Goal: Task Accomplishment & Management: Use online tool/utility

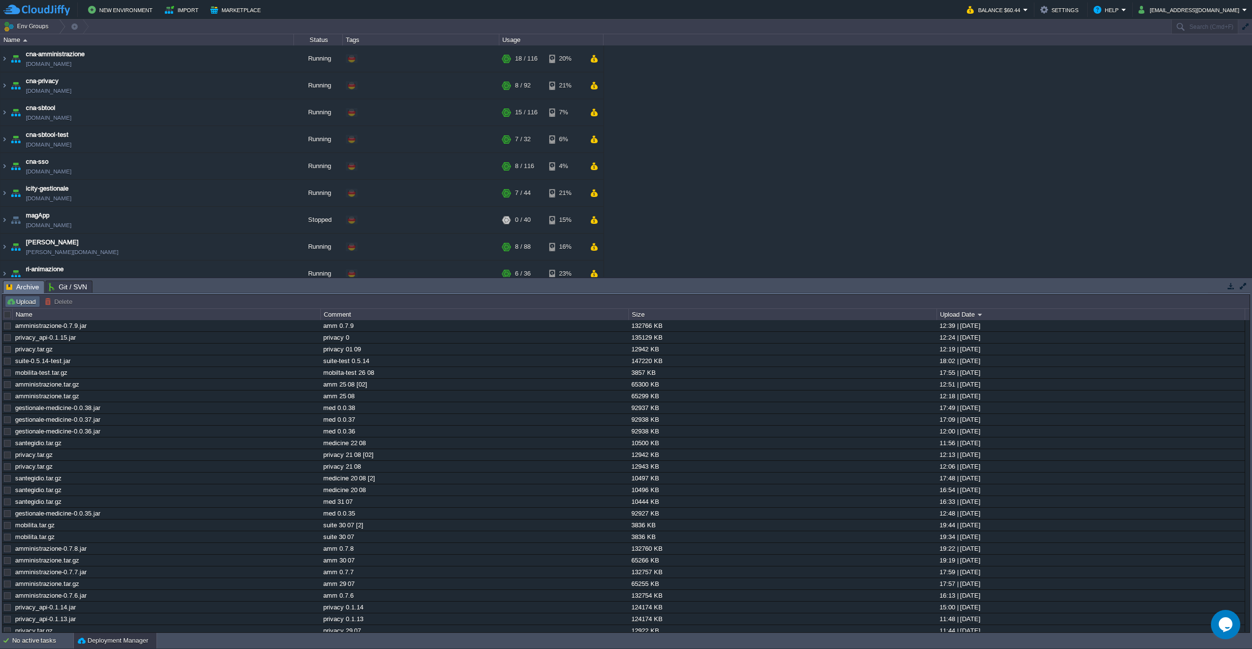
click at [22, 303] on button "Upload" at bounding box center [22, 301] width 32 height 9
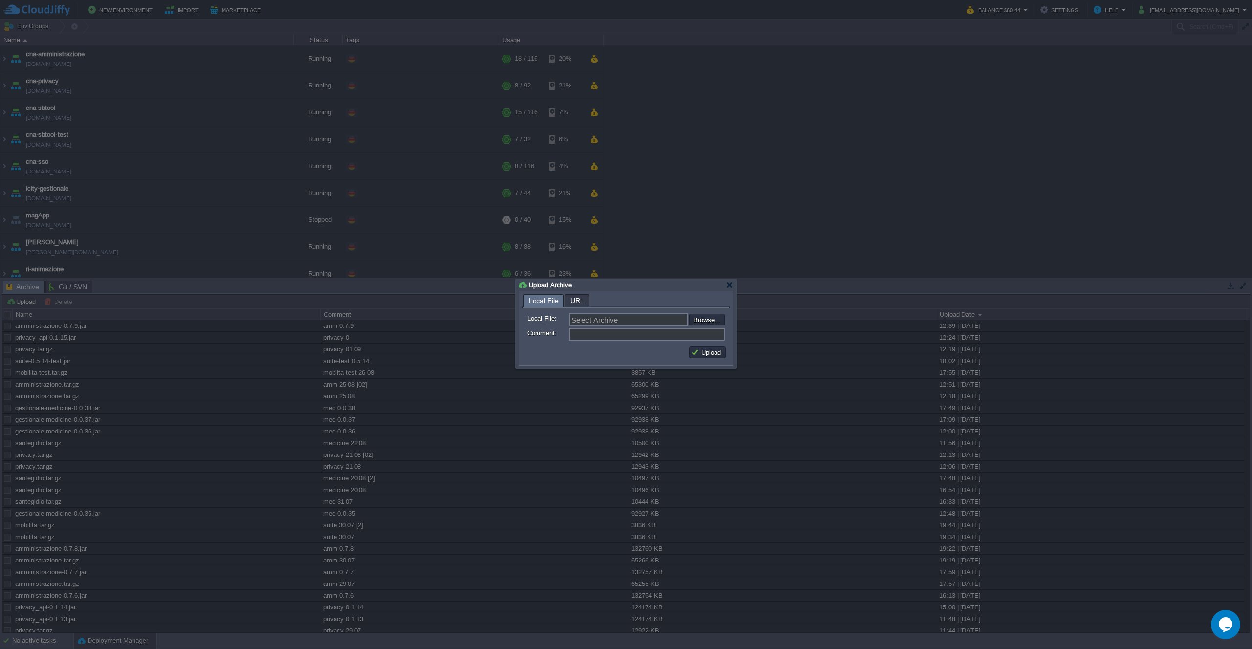
click at [709, 314] on div "Select Archive Browse..." at bounding box center [647, 319] width 156 height 13
click at [693, 324] on input "file" at bounding box center [663, 320] width 124 height 12
type input "C:\fakepath\amministrazione-0.7.10.jar"
type input "amministrazione-0.7.10.jar"
type input "amm 0.7.10"
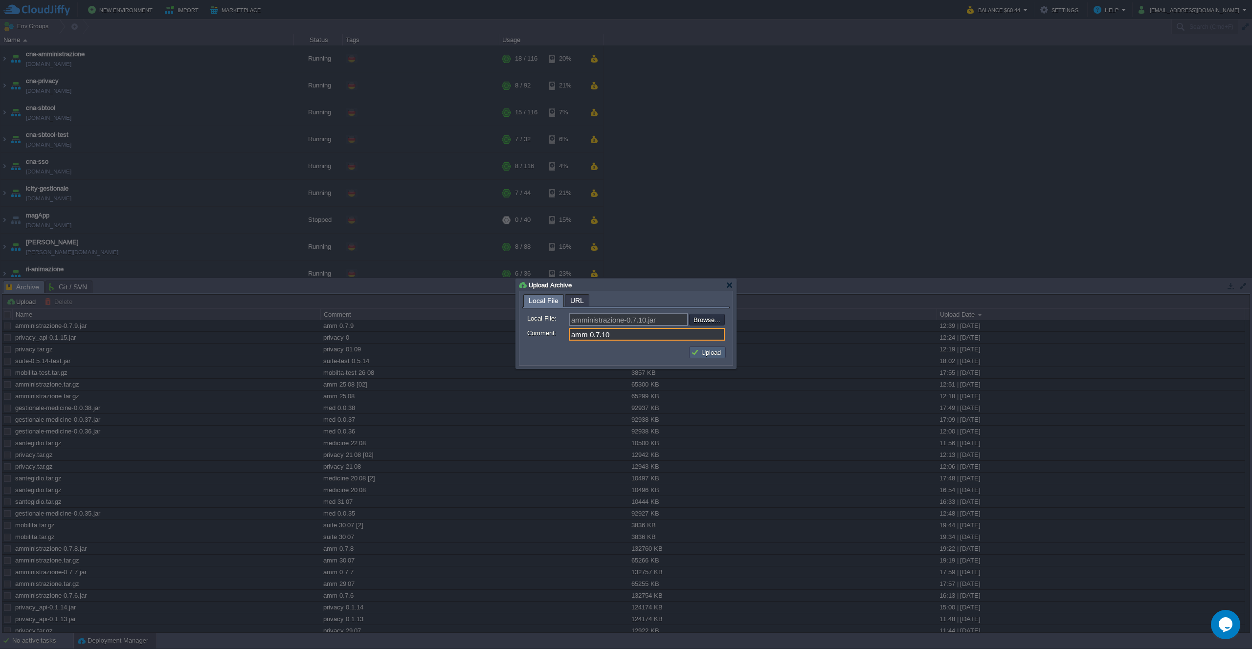
click at [700, 350] on button "Upload" at bounding box center [707, 352] width 33 height 9
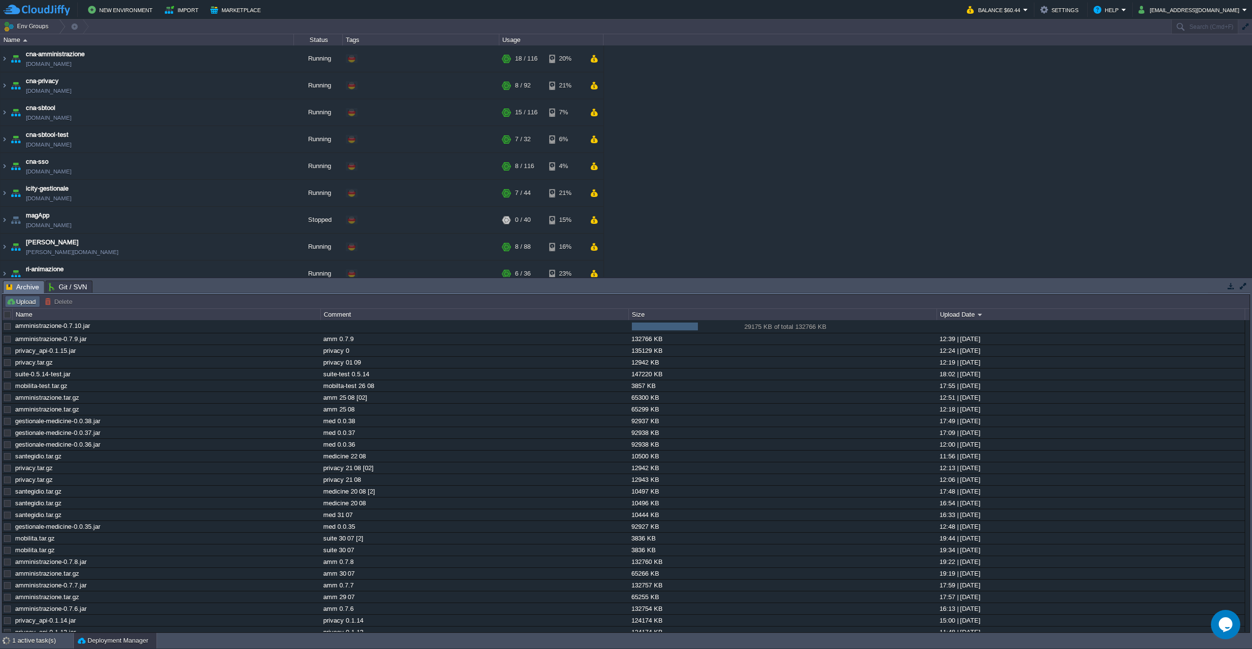
click at [26, 301] on button "Upload" at bounding box center [22, 301] width 32 height 9
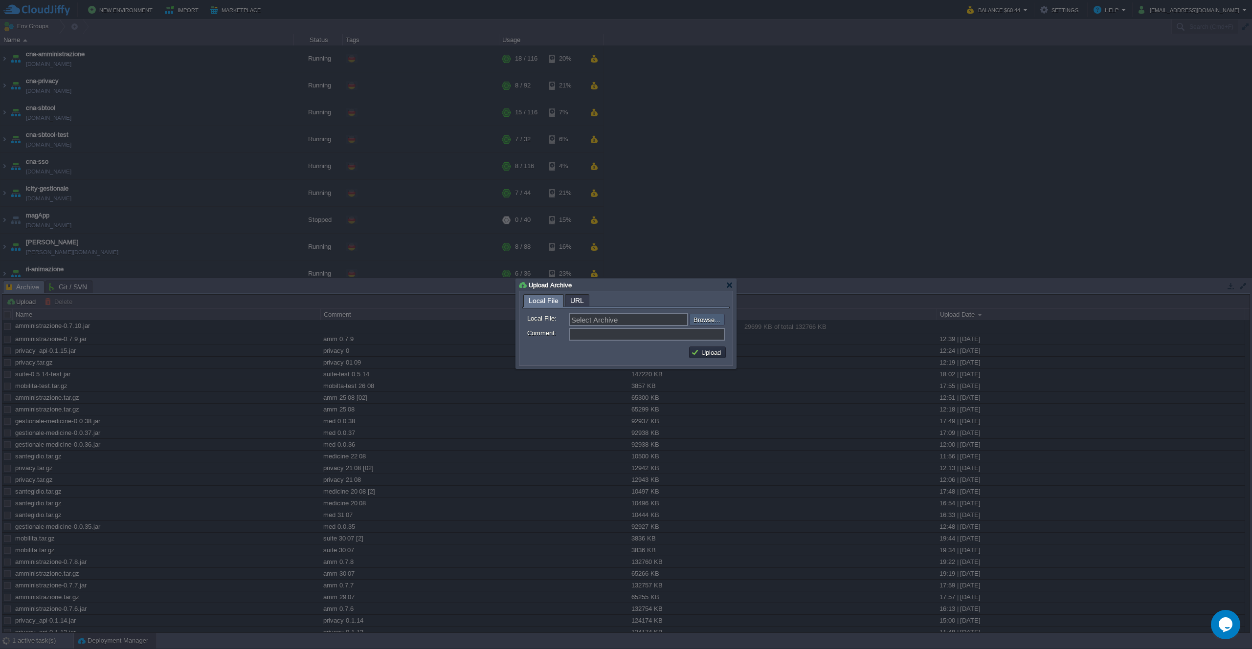
click at [690, 324] on input "file" at bounding box center [663, 320] width 124 height 12
type input "C:\fakepath\amministrazione.tar.gz"
type input "amministrazione.tar.gz"
type input "amm 01 09"
click at [716, 353] on button "Upload" at bounding box center [707, 352] width 33 height 9
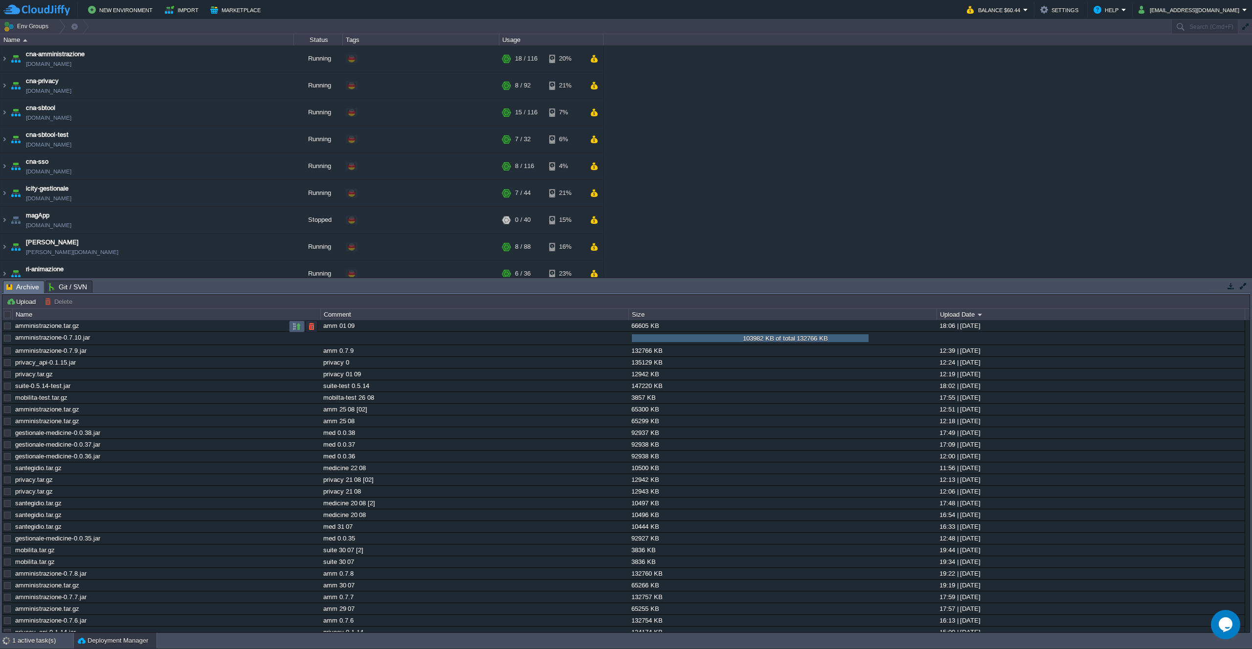
click at [298, 326] on button "button" at bounding box center [296, 326] width 9 height 9
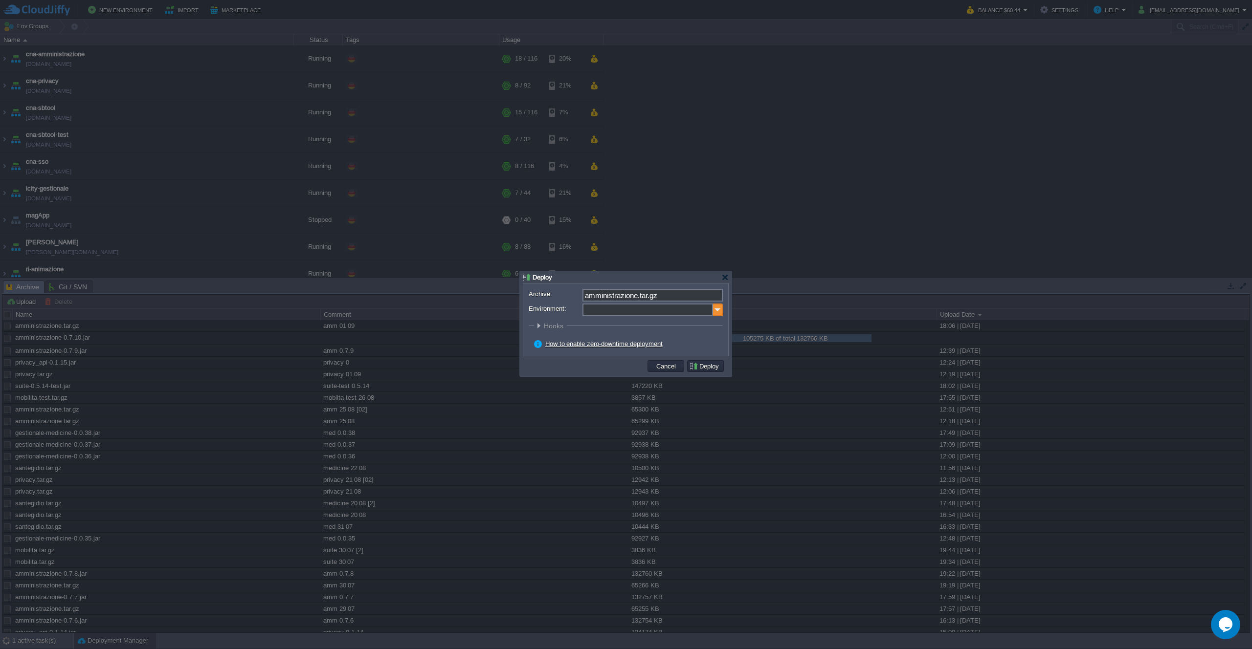
click at [718, 308] on img at bounding box center [718, 310] width 10 height 13
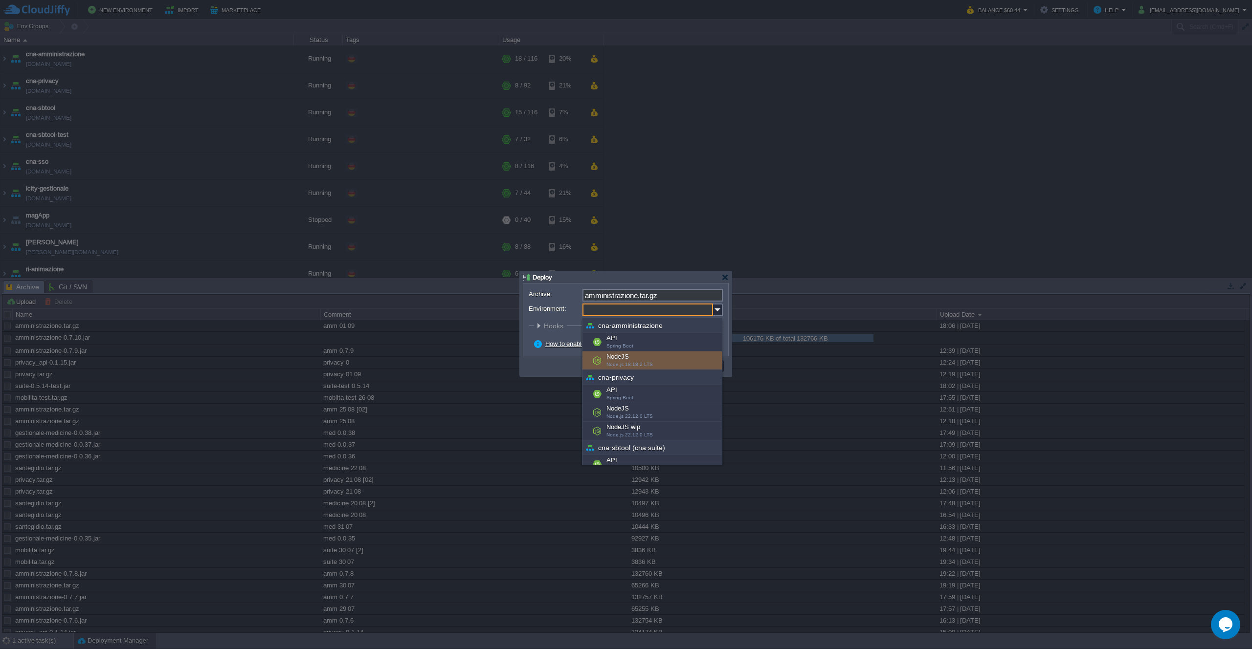
click at [653, 364] on div "NodeJS Node.js 18.18.2 LTS" at bounding box center [651, 361] width 139 height 19
type input "NodeJS (cna-amministrazione)"
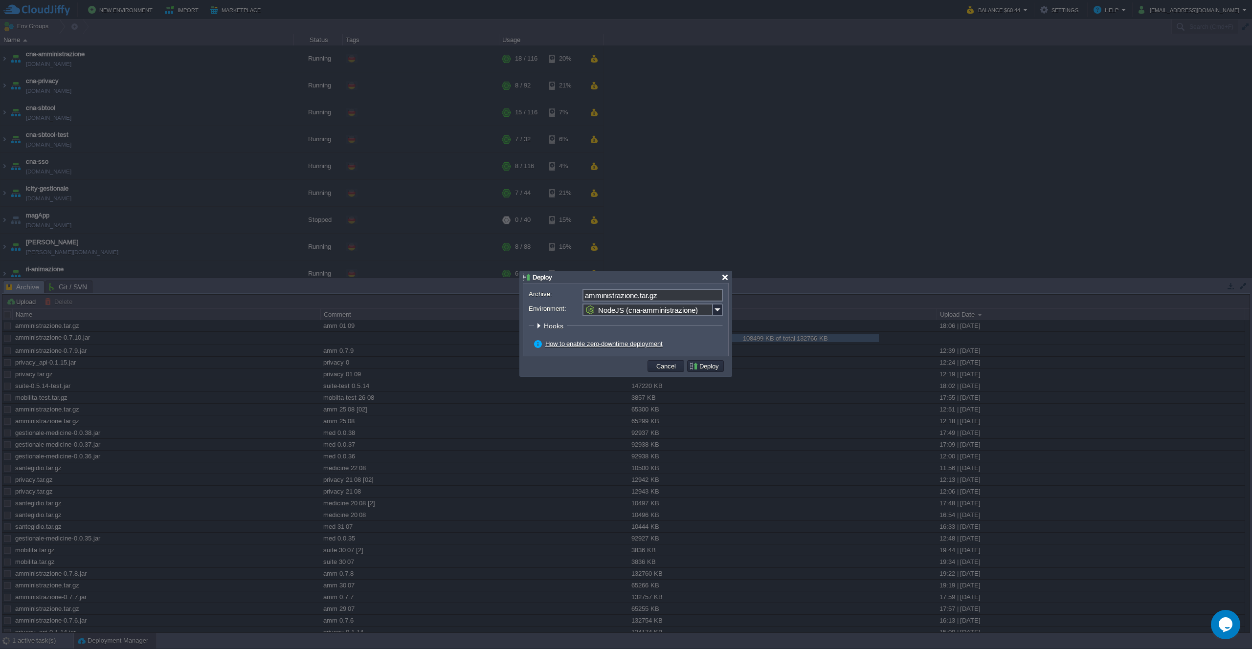
click at [725, 277] on div at bounding box center [724, 277] width 7 height 7
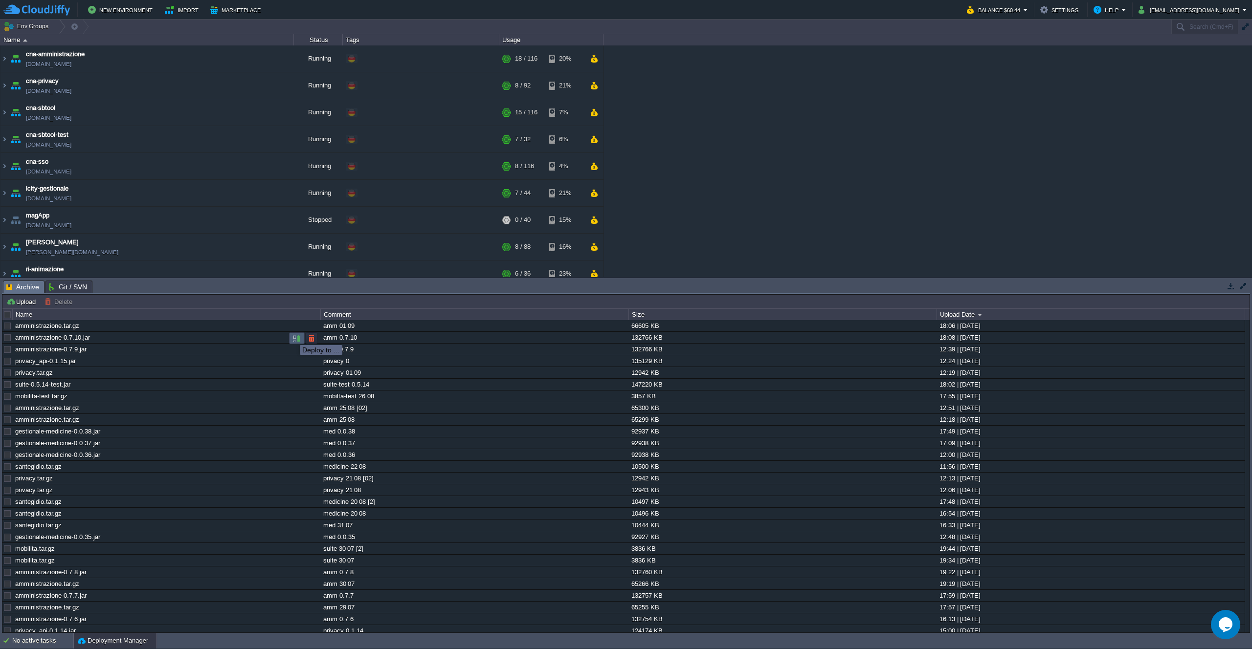
click at [295, 337] on button "button" at bounding box center [296, 338] width 9 height 9
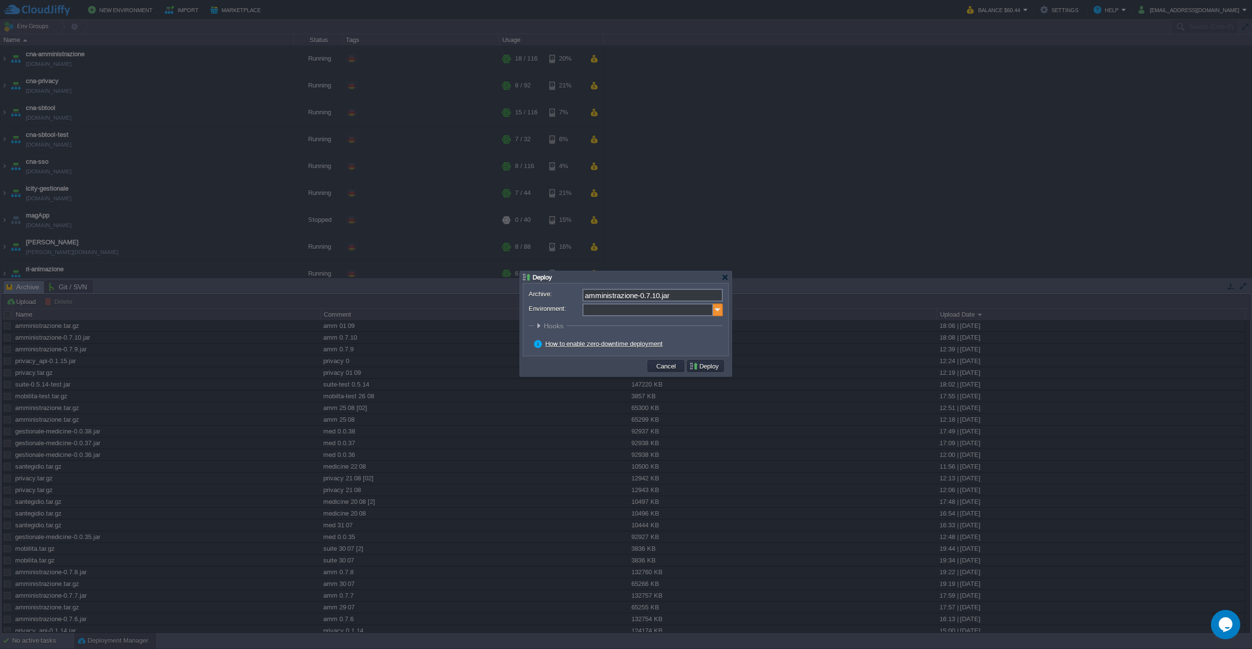
click at [718, 311] on img at bounding box center [718, 310] width 10 height 13
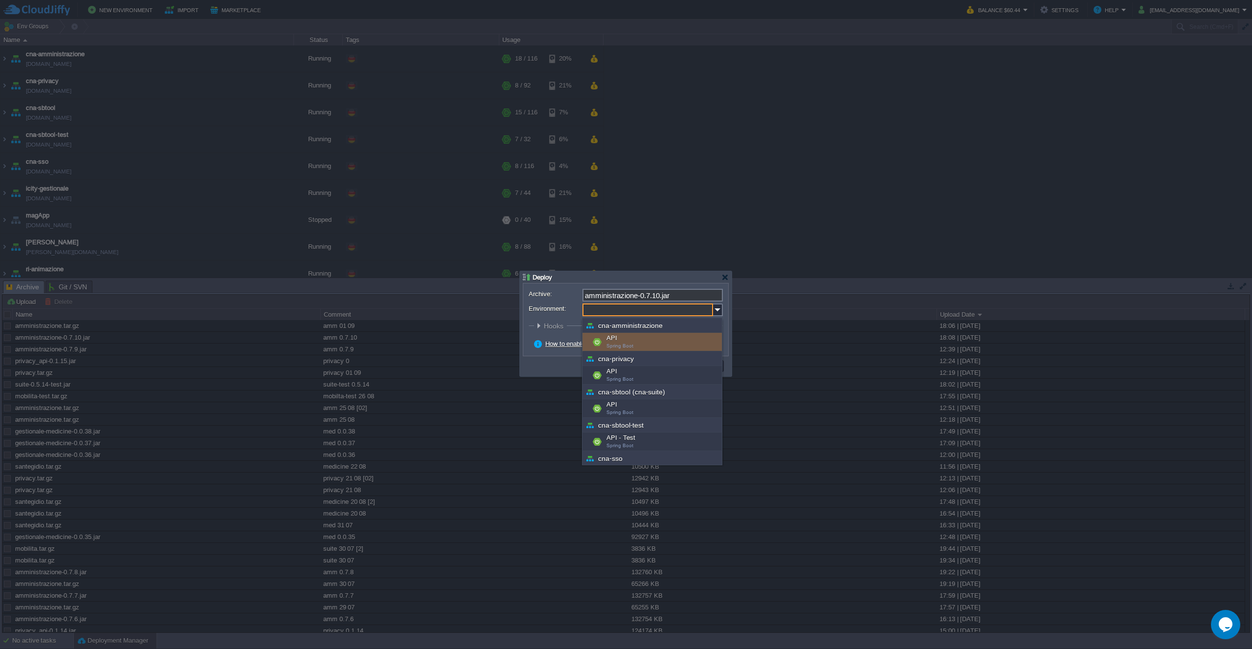
click at [656, 345] on div "API Spring Boot" at bounding box center [651, 342] width 139 height 19
type input "API (cna-amministrazione)"
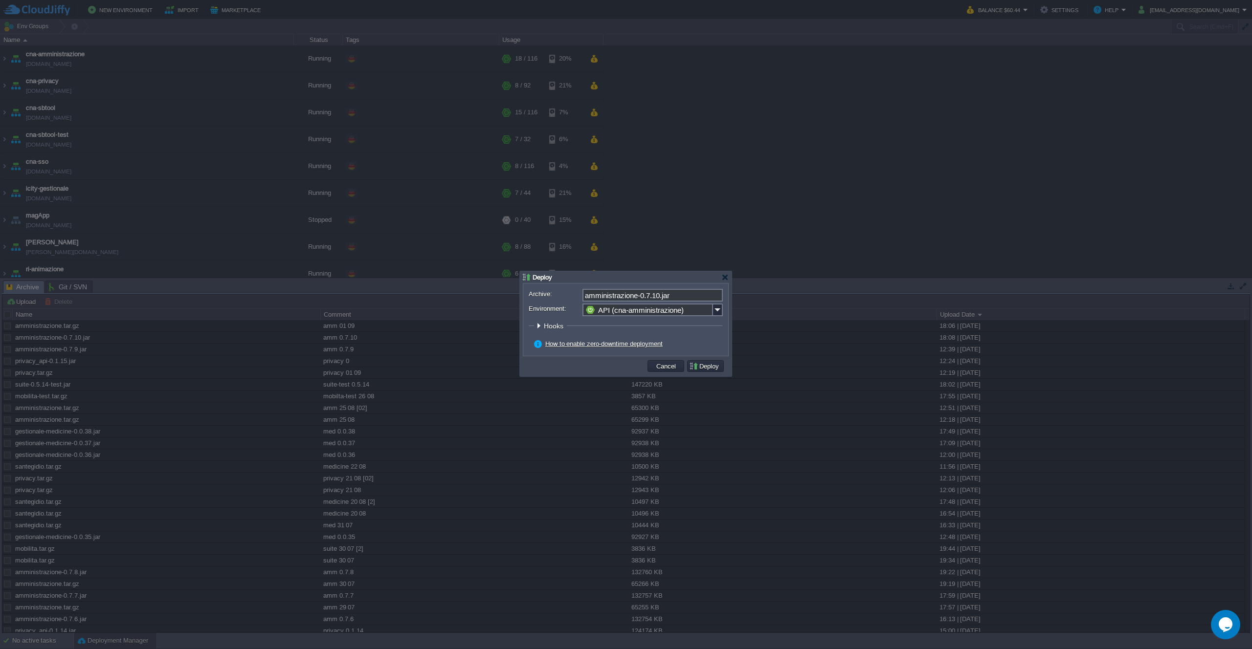
click at [701, 369] on button "Deploy" at bounding box center [705, 366] width 33 height 9
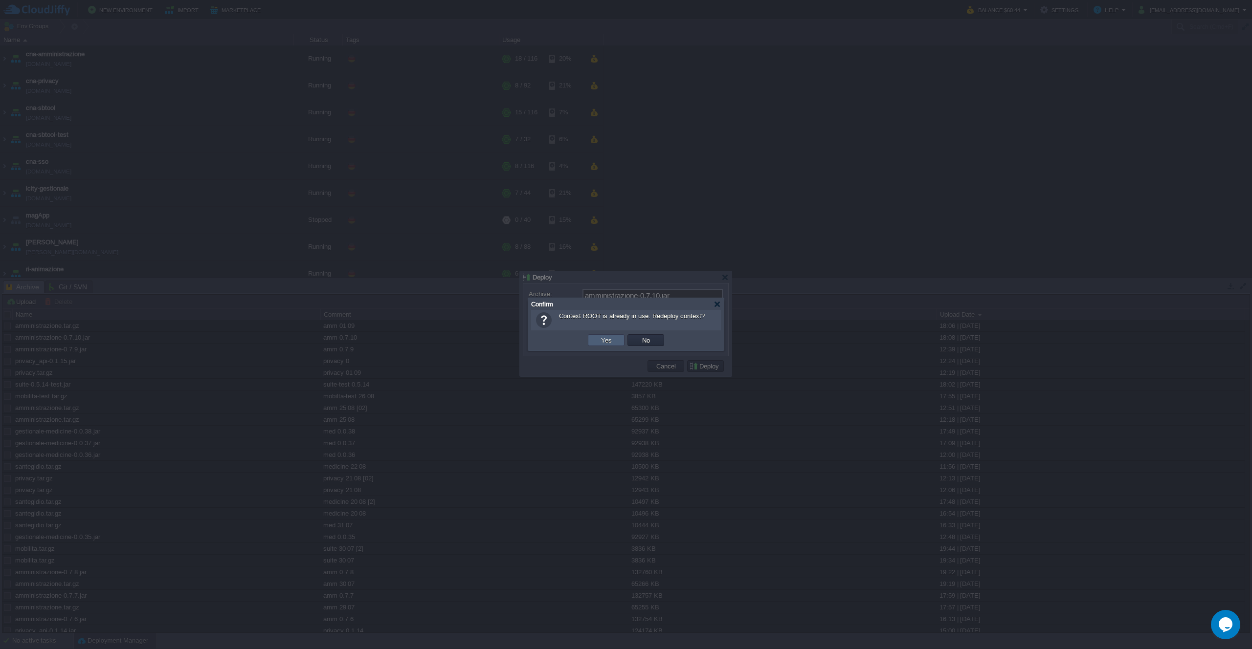
click at [600, 340] on button "Yes" at bounding box center [606, 340] width 17 height 9
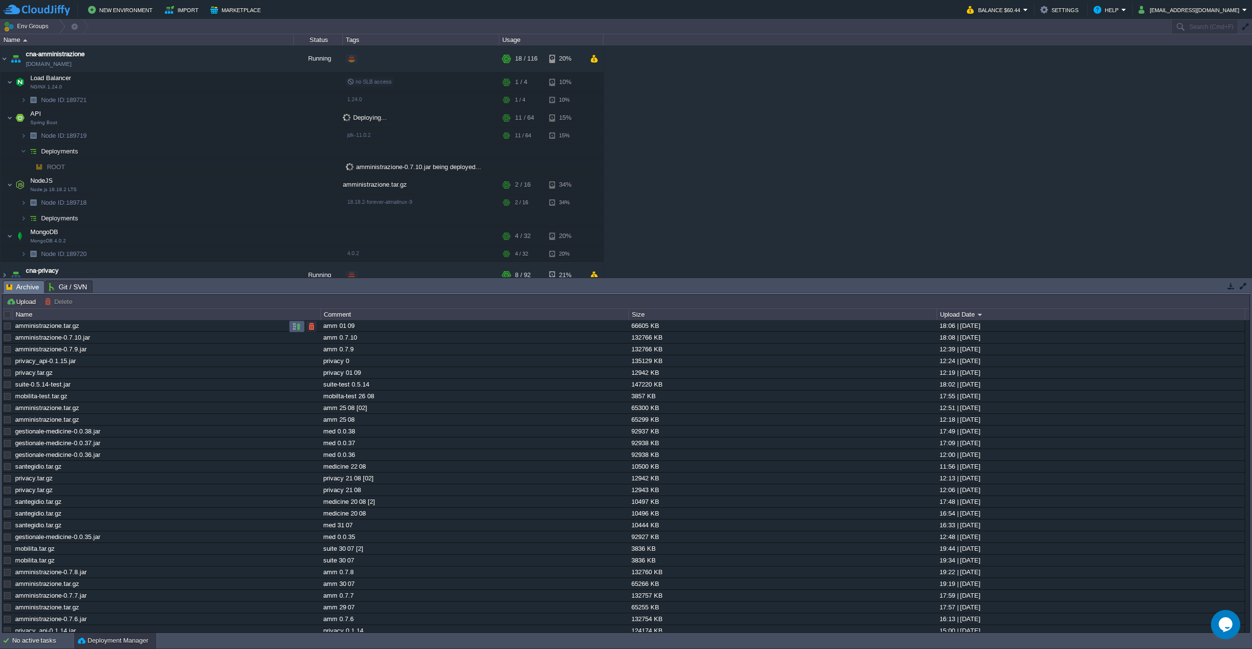
click at [295, 327] on button "button" at bounding box center [296, 326] width 9 height 9
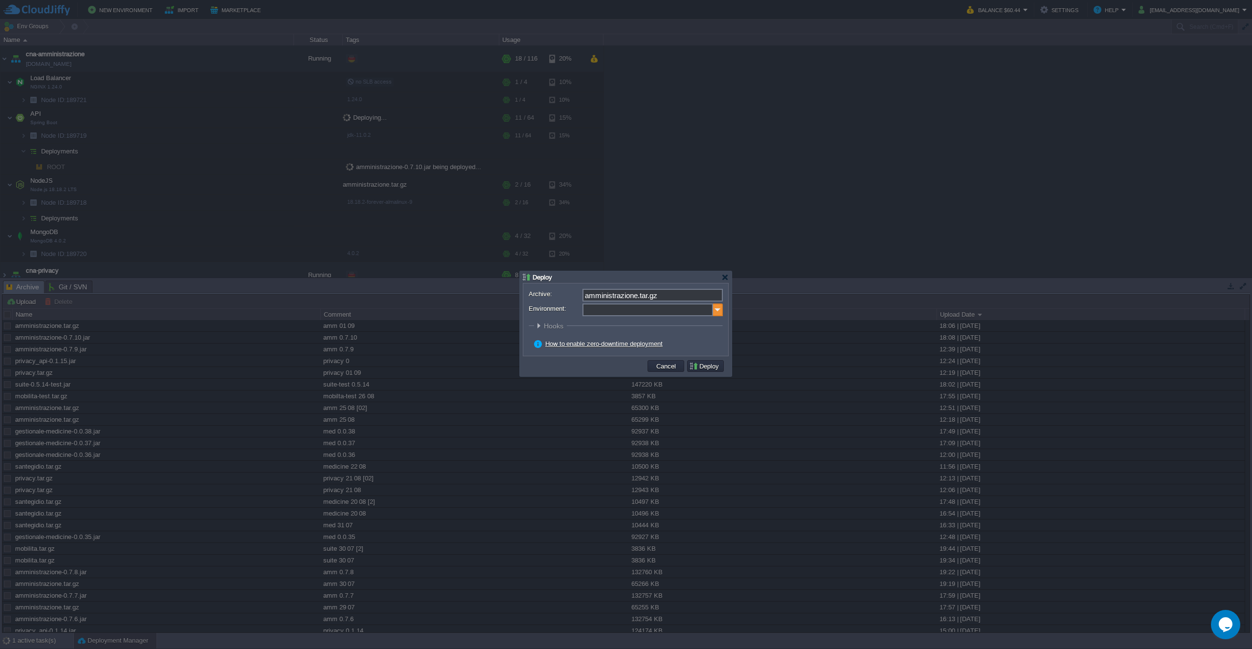
click at [719, 312] on img at bounding box center [718, 310] width 10 height 13
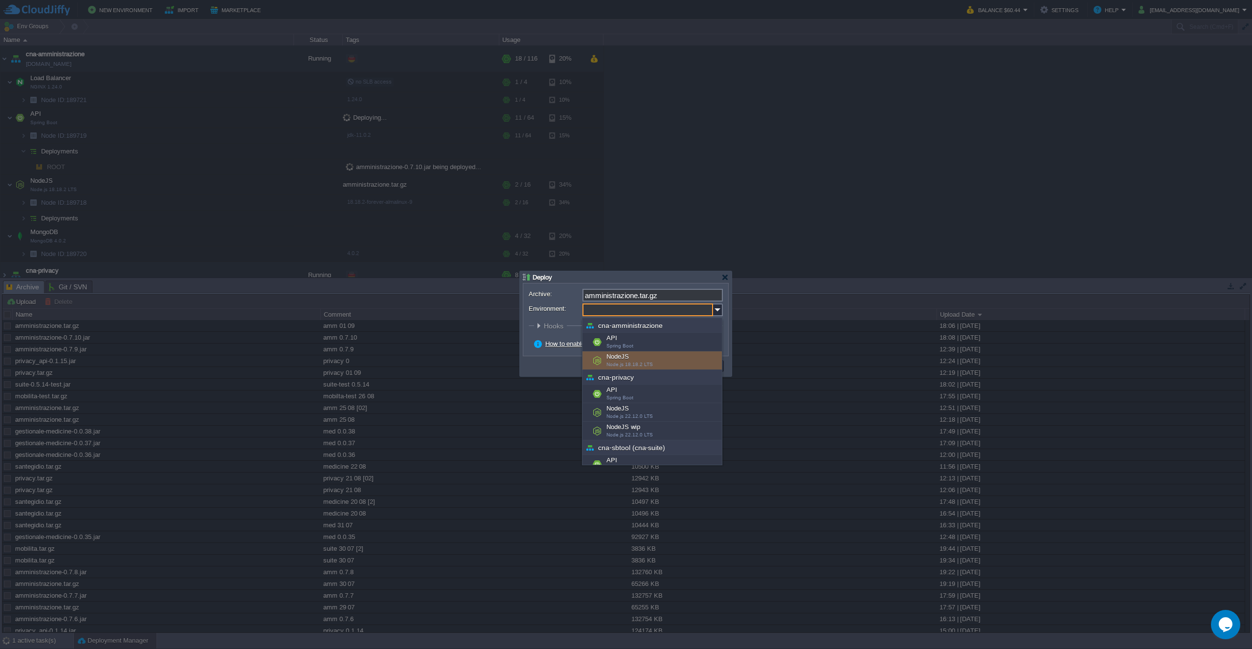
click at [621, 356] on div "NodeJS Node.js 18.18.2 LTS" at bounding box center [651, 361] width 139 height 19
type input "NodeJS (cna-amministrazione)"
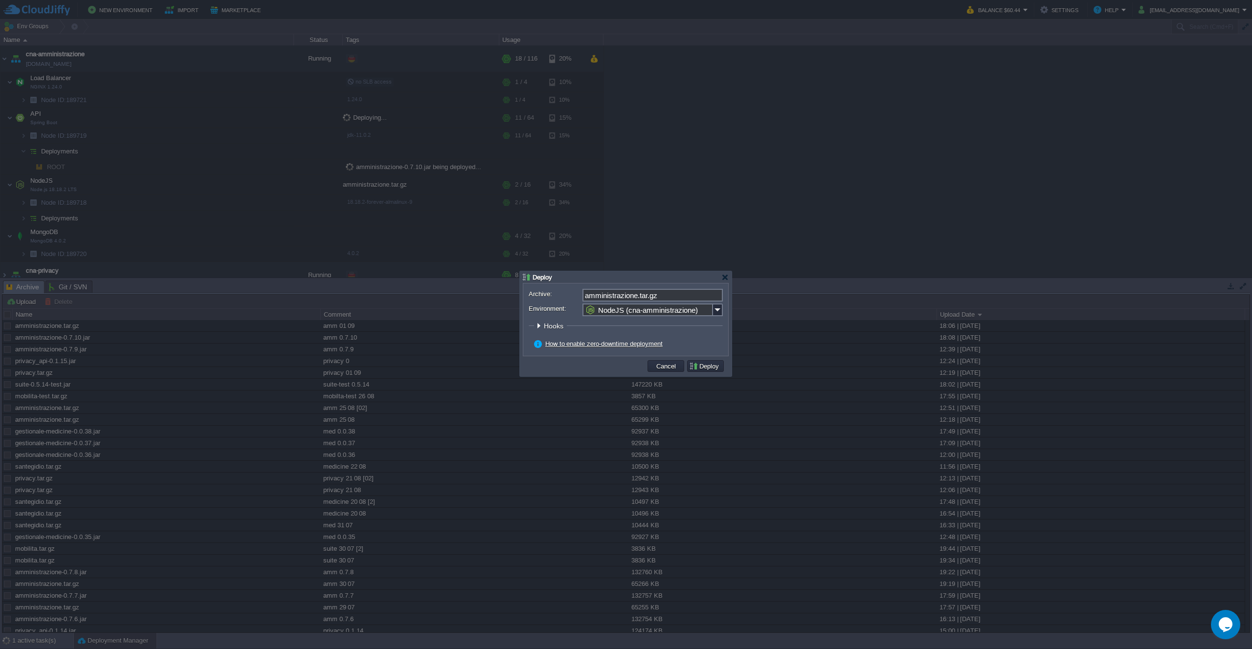
click at [702, 367] on button "Deploy" at bounding box center [705, 366] width 33 height 9
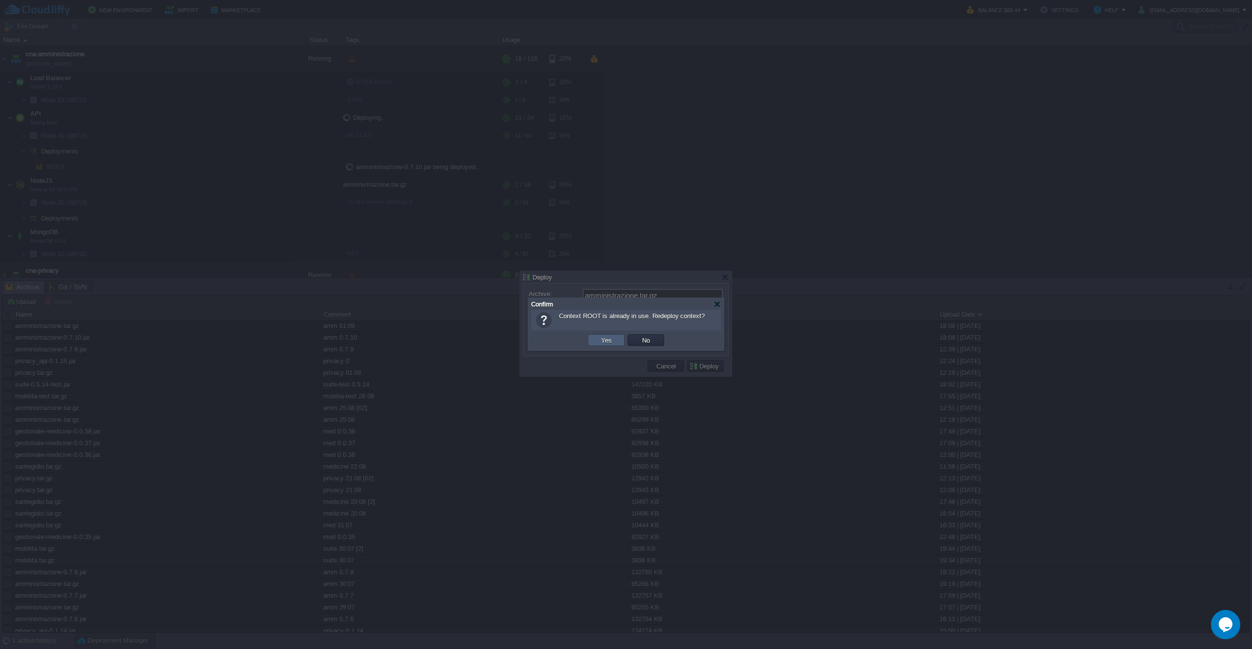
click at [607, 338] on button "Yes" at bounding box center [606, 340] width 17 height 9
